Goal: Information Seeking & Learning: Learn about a topic

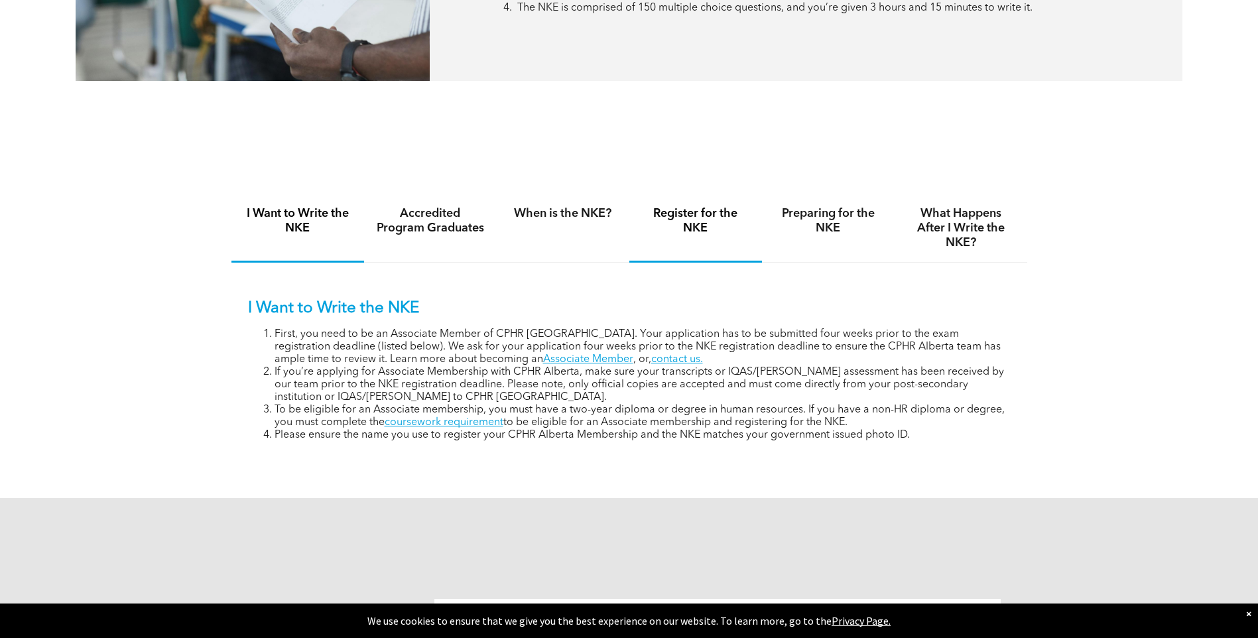
scroll to position [796, 0]
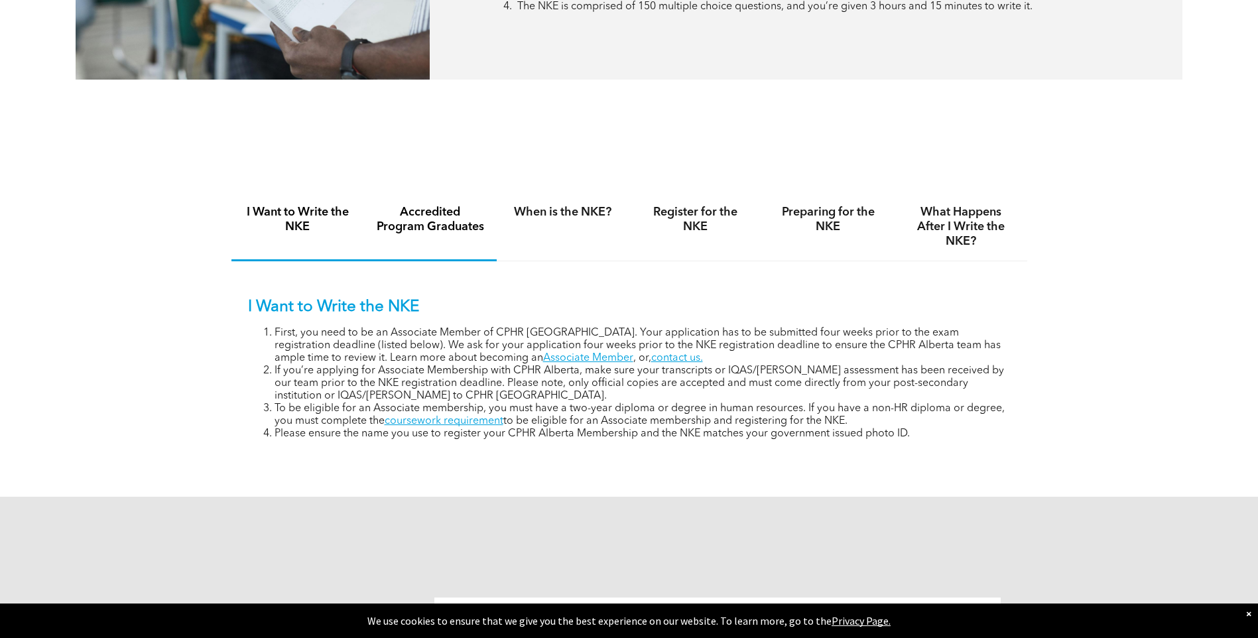
click at [451, 224] on h4 "Accredited Program Graduates" at bounding box center [430, 219] width 109 height 29
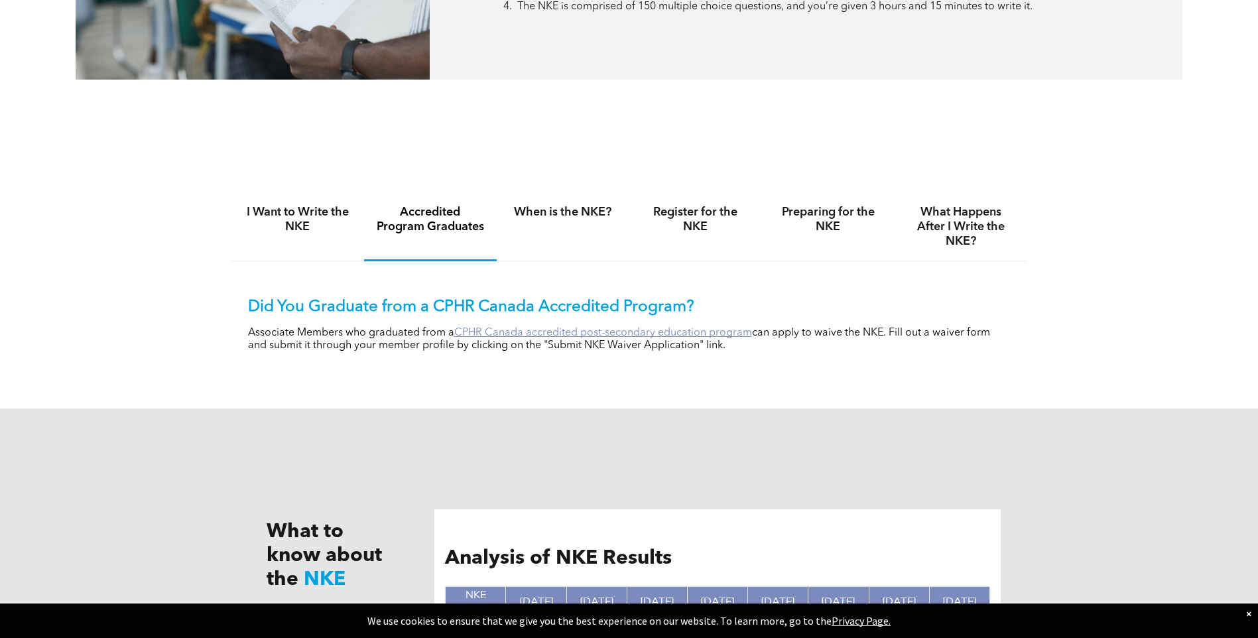
click at [563, 334] on link "CPHR Canada accredited post-secondary education program" at bounding box center [603, 333] width 298 height 11
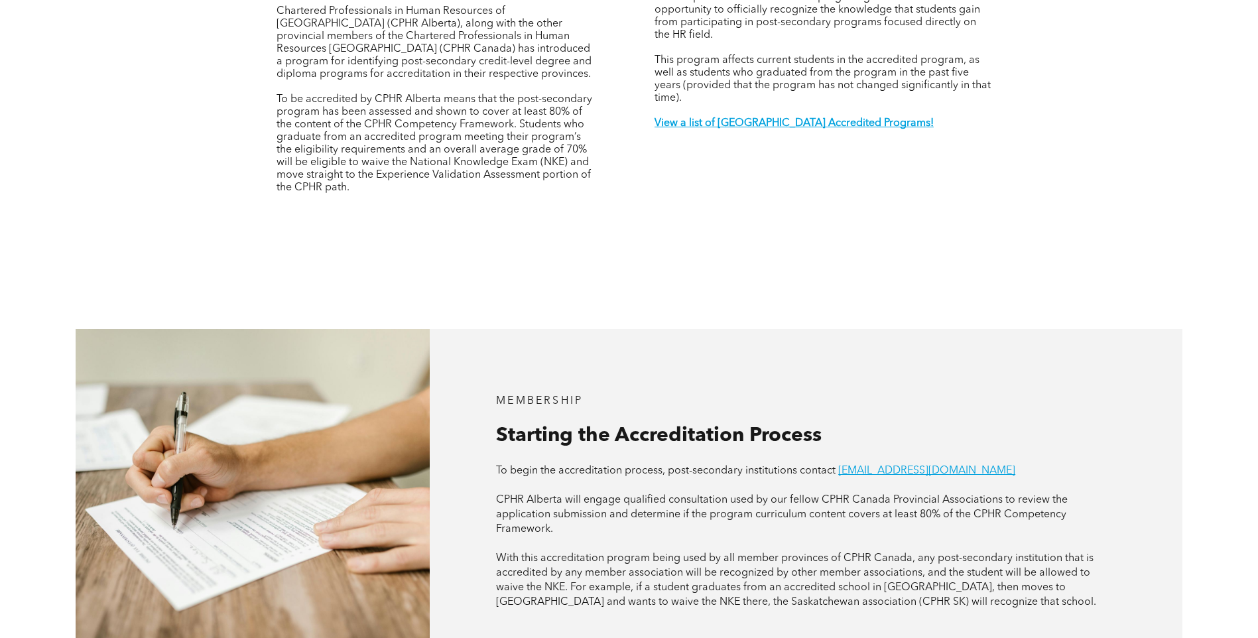
scroll to position [531, 0]
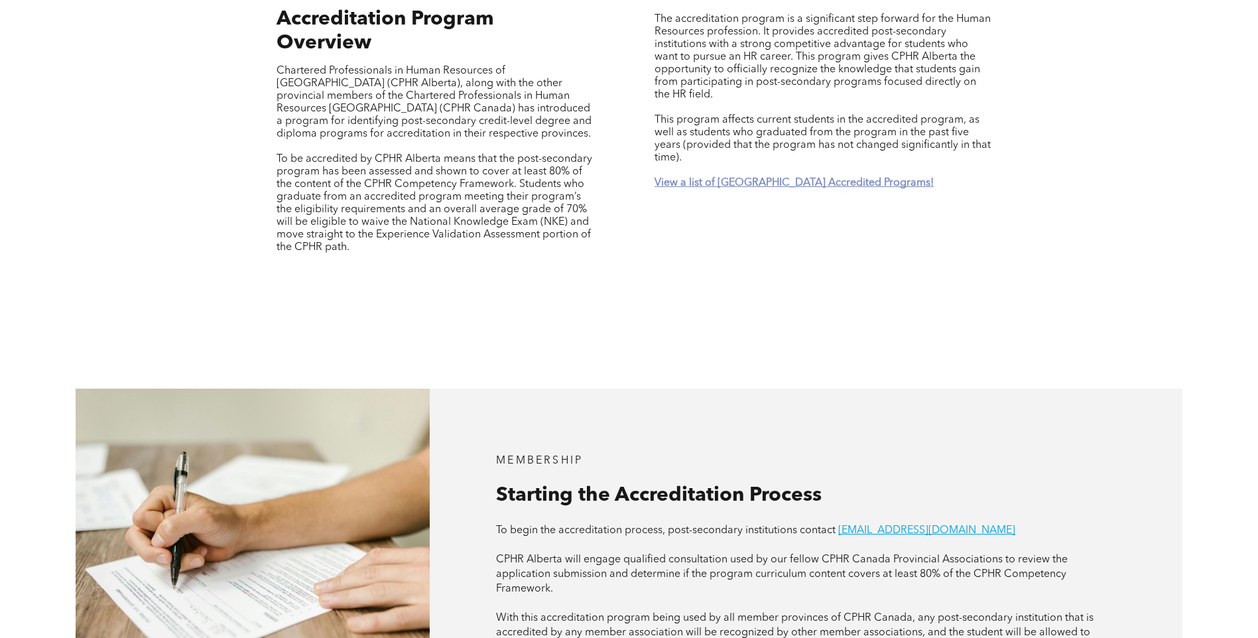
click at [760, 178] on strong "View a list of [GEOGRAPHIC_DATA] Accredited Programs!" at bounding box center [794, 183] width 279 height 11
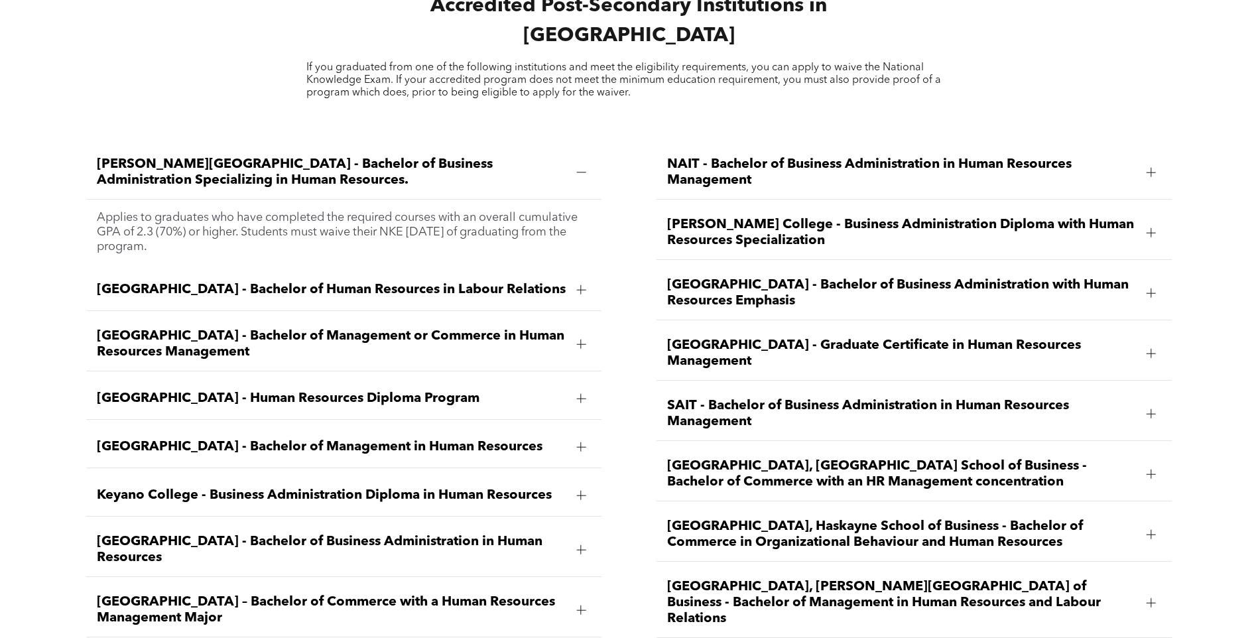
scroll to position [1954, 0]
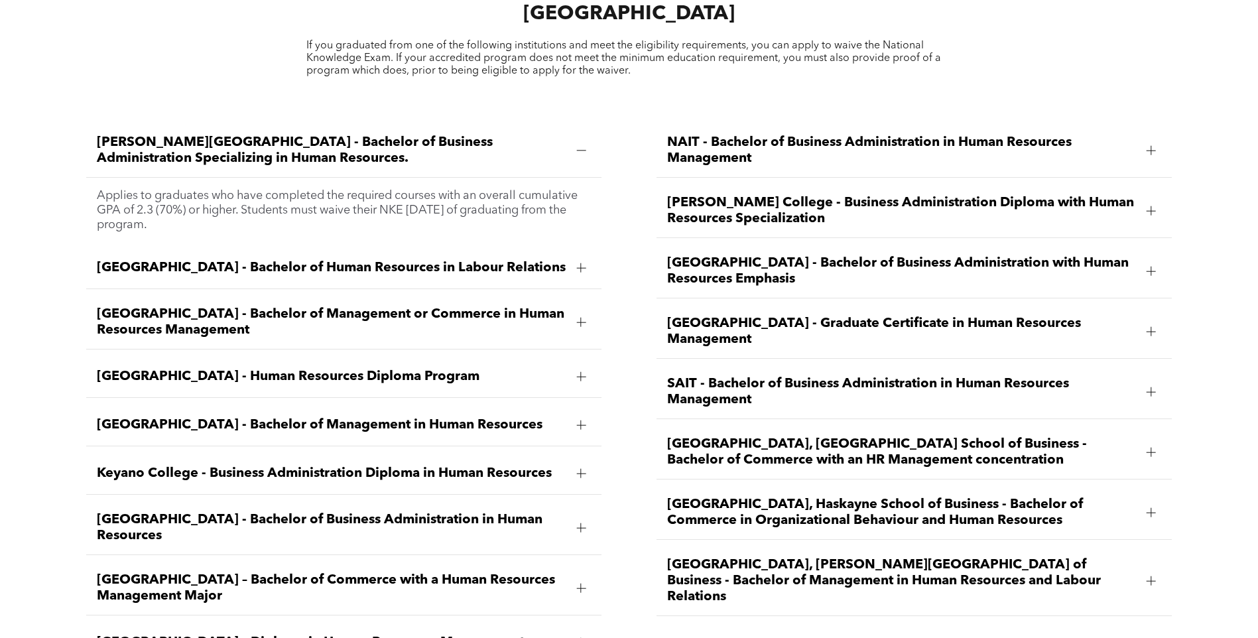
click at [789, 497] on span "[GEOGRAPHIC_DATA], Haskayne School of Business - Bachelor of Commerce in Organi…" at bounding box center [902, 513] width 470 height 32
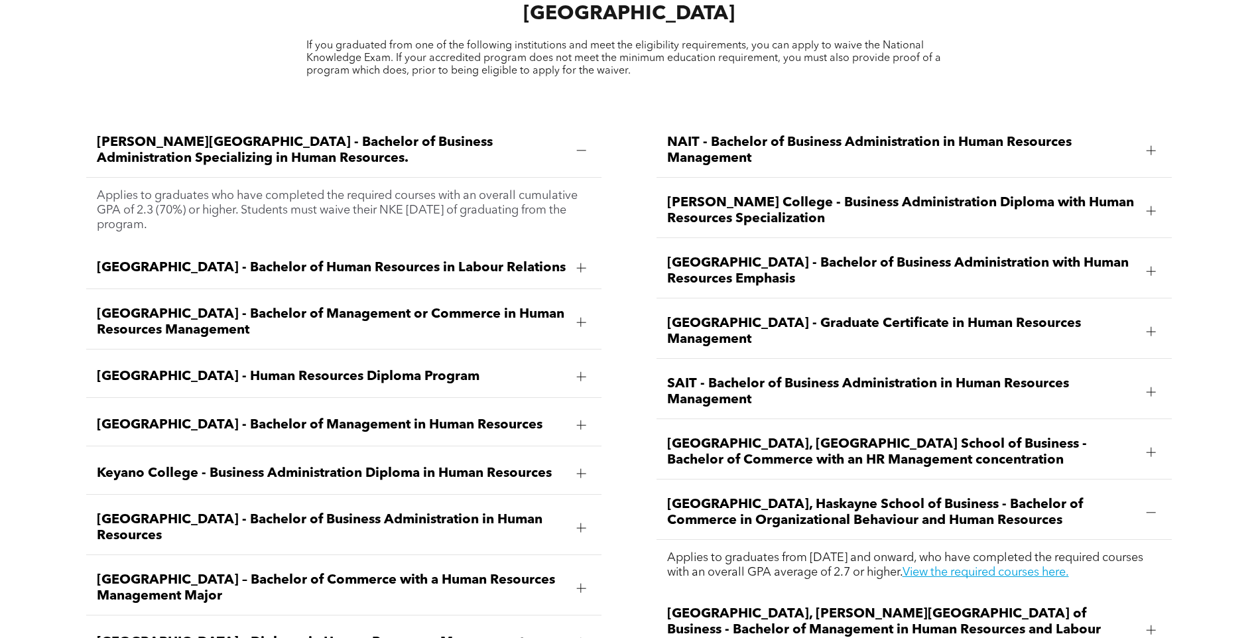
scroll to position [2020, 0]
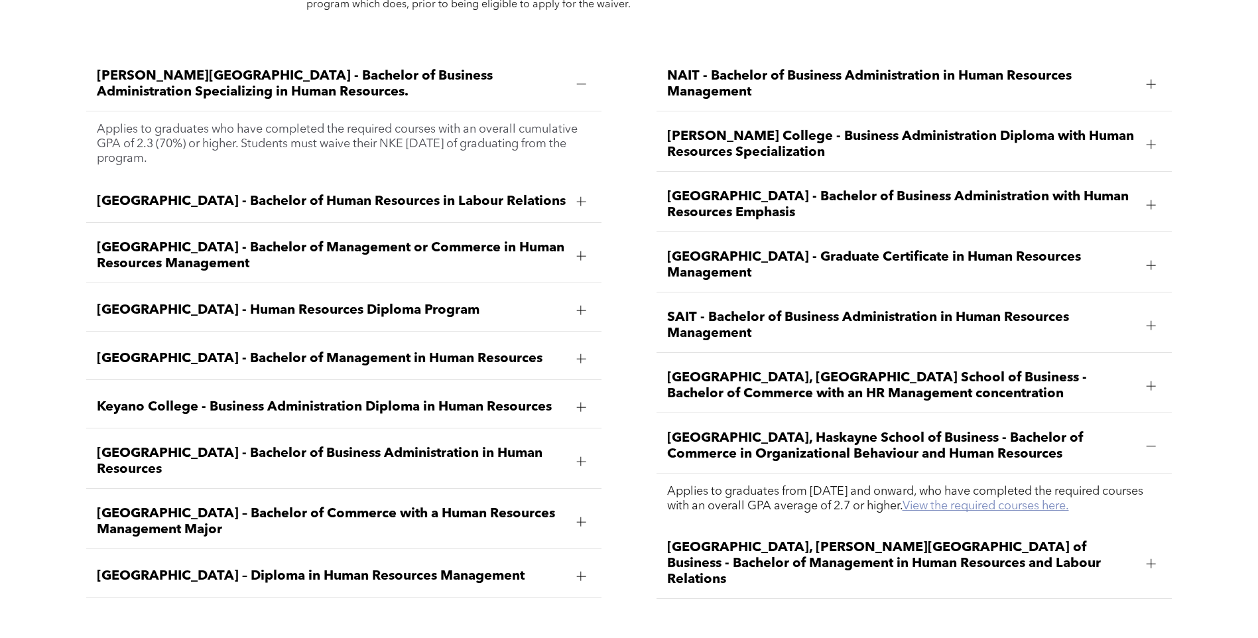
click at [997, 500] on link "View the required courses here." at bounding box center [986, 506] width 166 height 12
